Goal: Navigation & Orientation: Find specific page/section

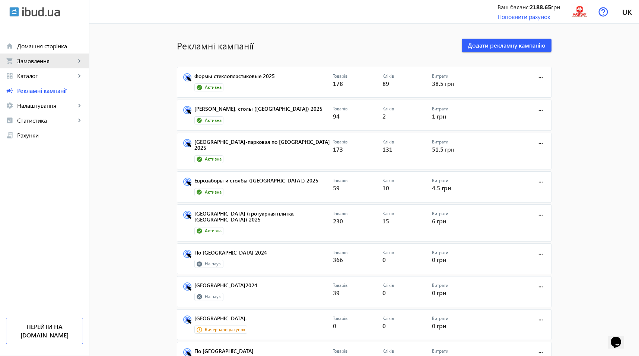
click at [60, 59] on span "Замовлення" at bounding box center [46, 60] width 58 height 7
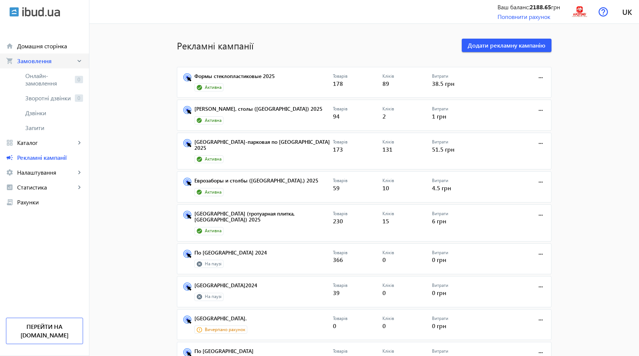
click at [60, 59] on span "Замовлення" at bounding box center [46, 60] width 58 height 7
